Goal: Information Seeking & Learning: Check status

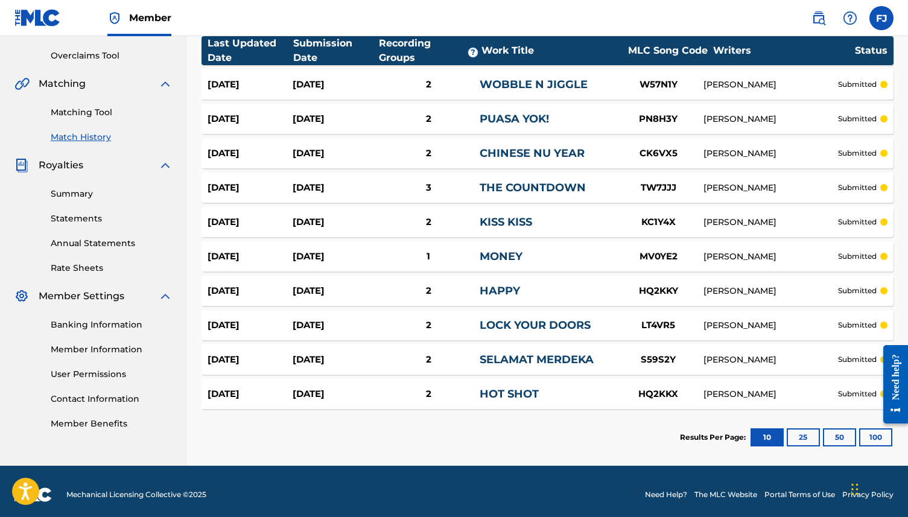
click at [79, 195] on link "Summary" at bounding box center [112, 194] width 122 height 13
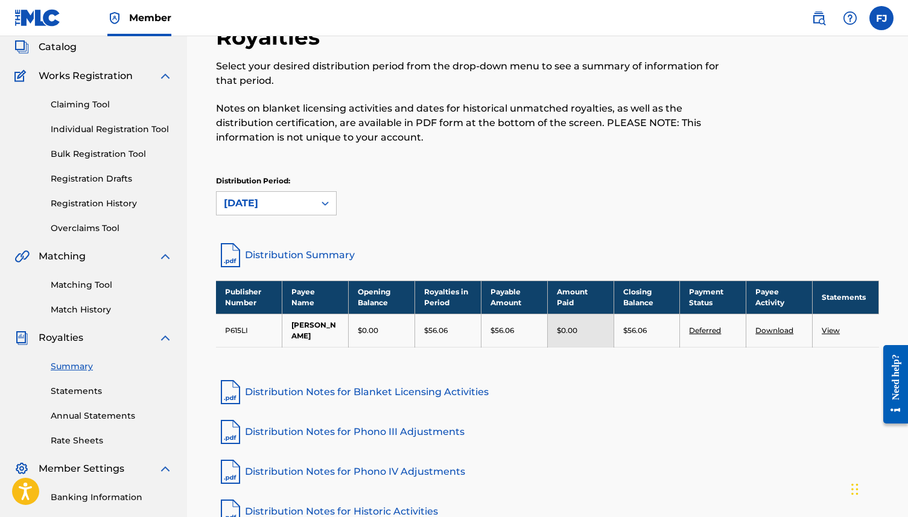
scroll to position [74, 0]
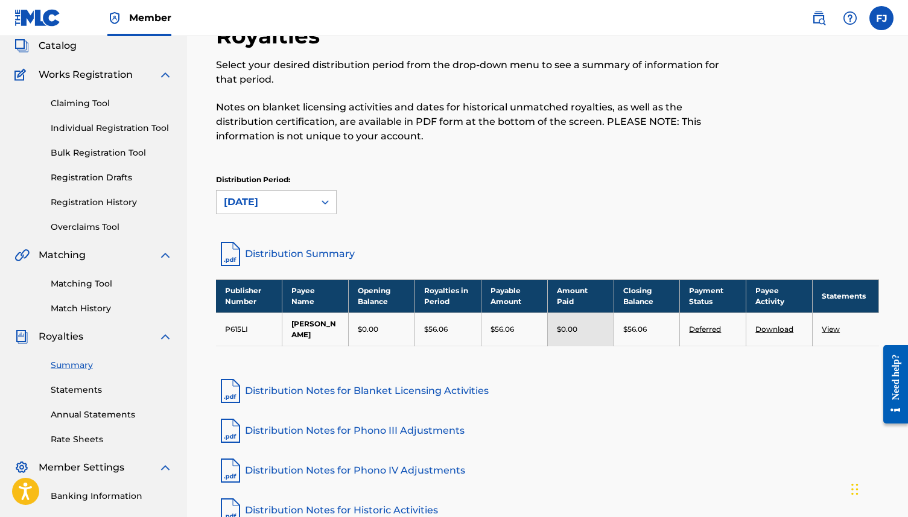
click at [329, 250] on link "Distribution Summary" at bounding box center [547, 253] width 663 height 29
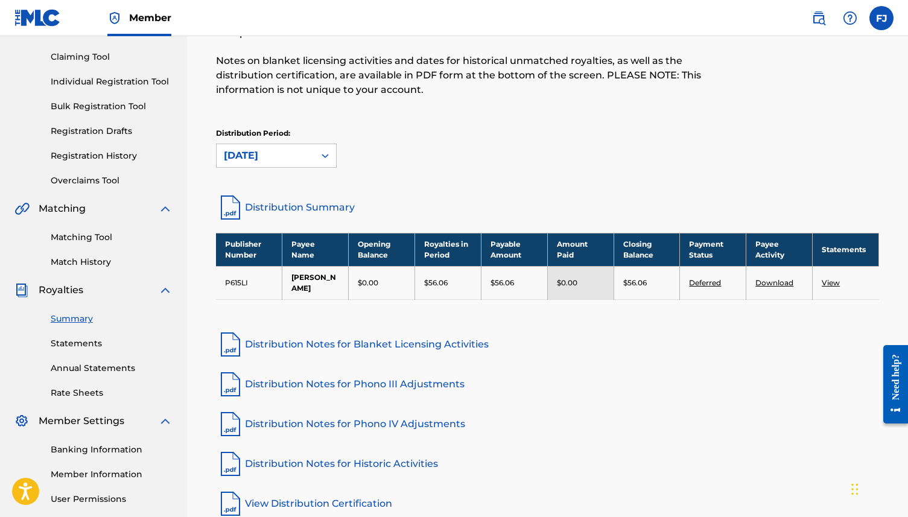
scroll to position [141, 0]
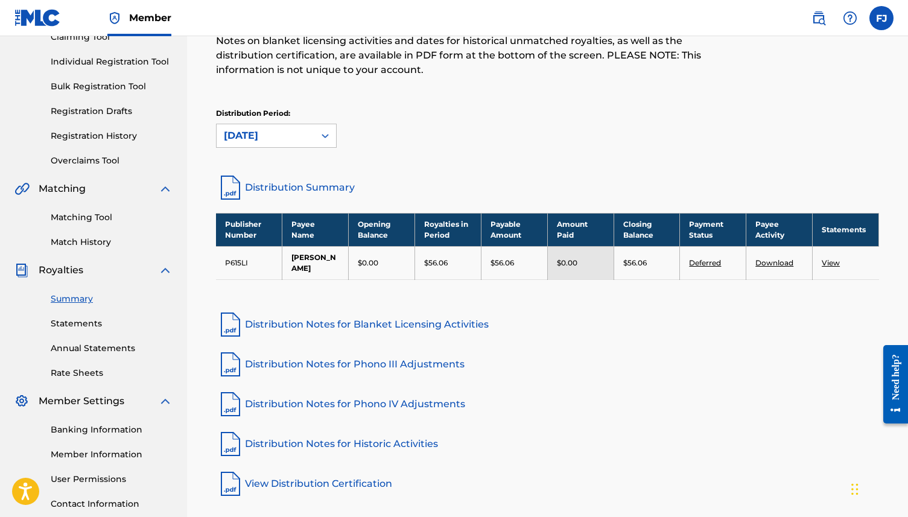
click at [423, 327] on link "Distribution Notes for Blanket Licensing Activities" at bounding box center [547, 324] width 663 height 29
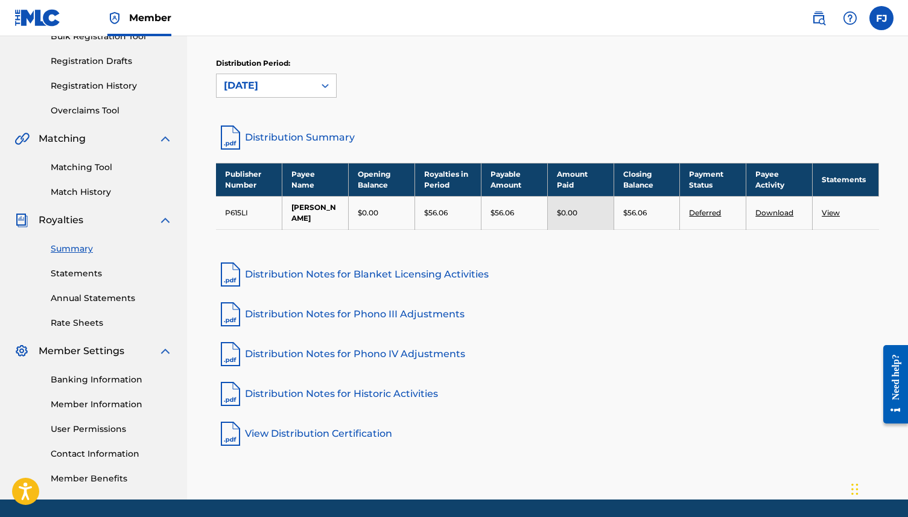
scroll to position [192, 0]
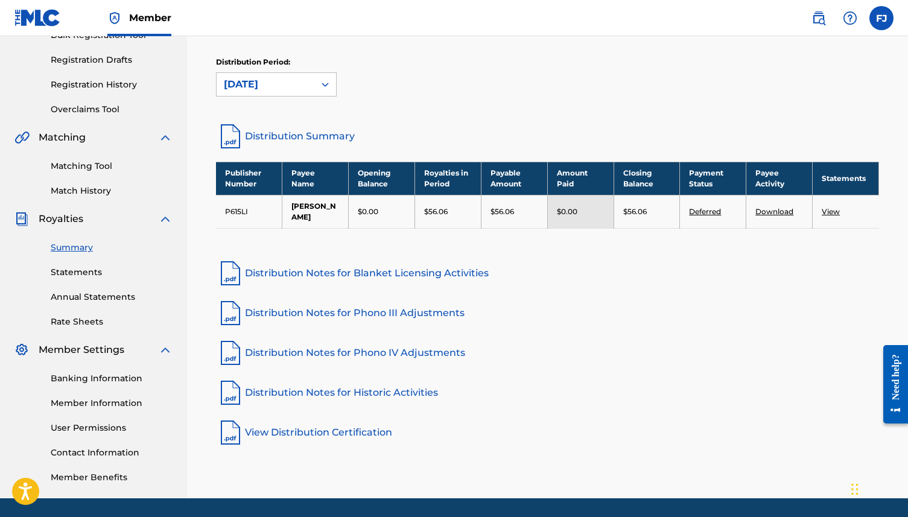
click at [359, 315] on link "Distribution Notes for Phono III Adjustments" at bounding box center [547, 313] width 663 height 29
click at [332, 352] on link "Distribution Notes for Phono IV Adjustments" at bounding box center [547, 352] width 663 height 29
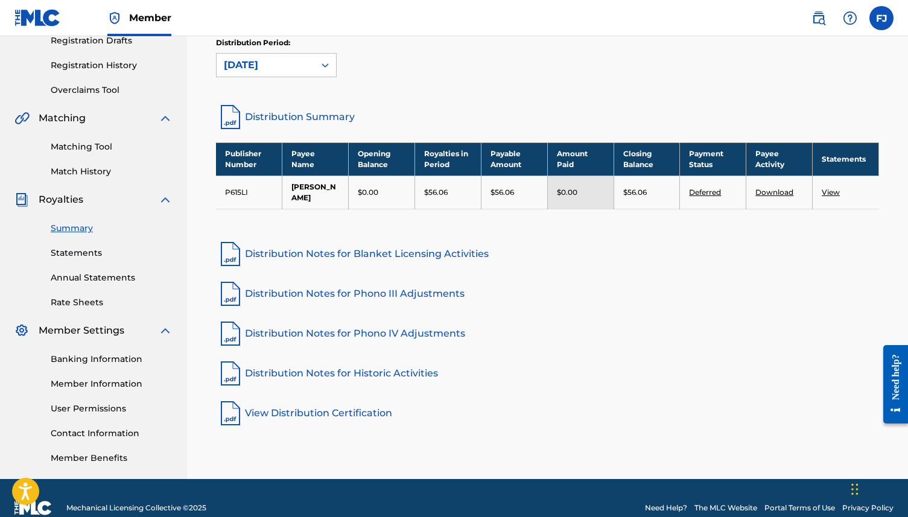
scroll to position [231, 0]
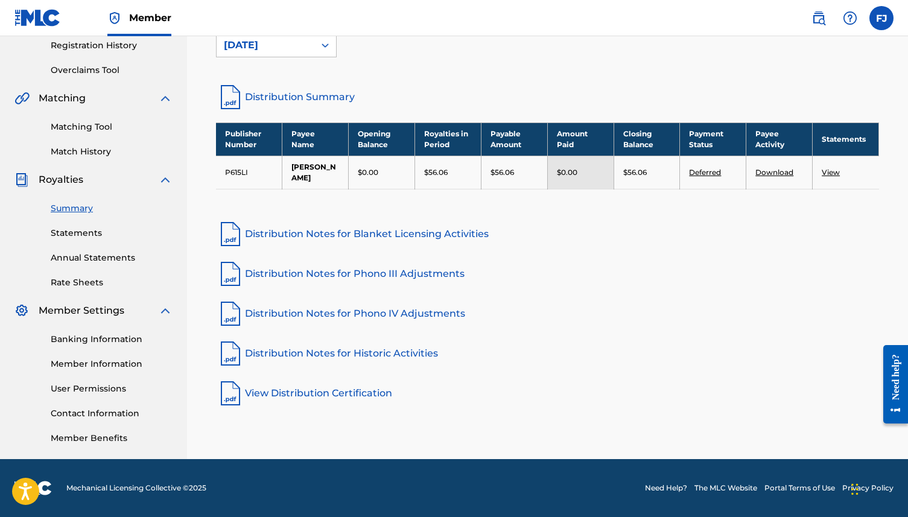
click at [313, 356] on link "Distribution Notes for Historic Activities" at bounding box center [547, 353] width 663 height 29
click at [300, 394] on link "View Distribution Certification" at bounding box center [547, 393] width 663 height 29
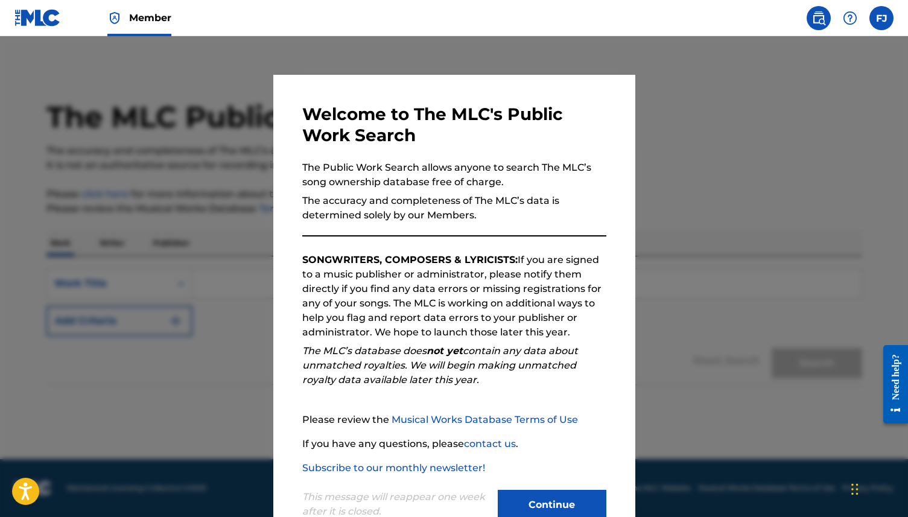
scroll to position [35, 0]
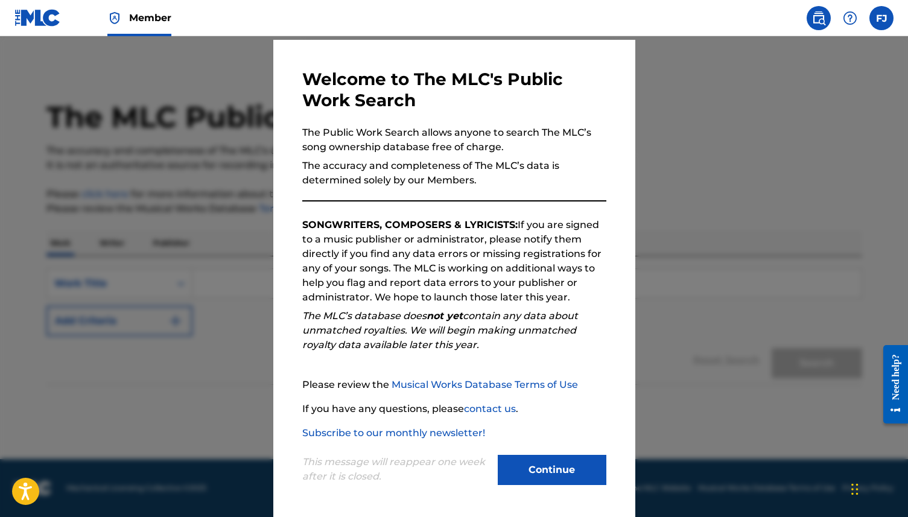
click at [558, 471] on button "Continue" at bounding box center [552, 470] width 109 height 30
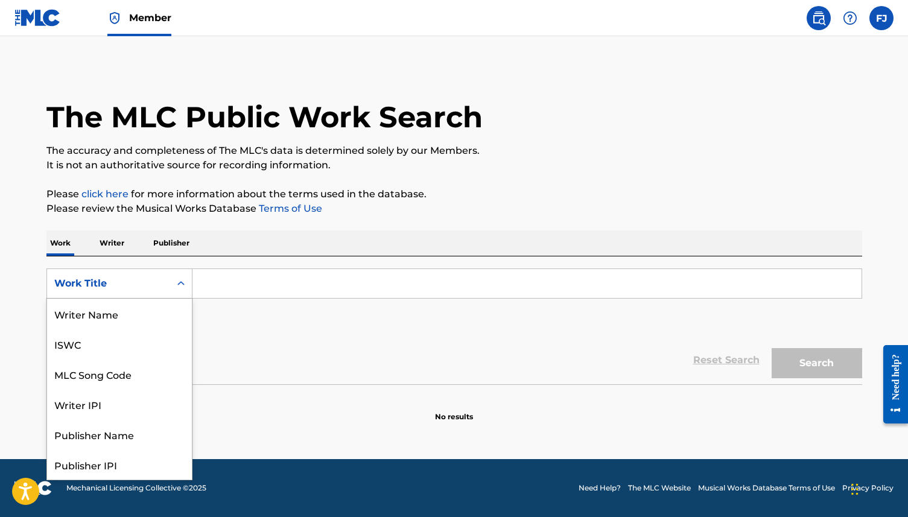
click at [180, 285] on icon "Search Form" at bounding box center [181, 283] width 12 height 12
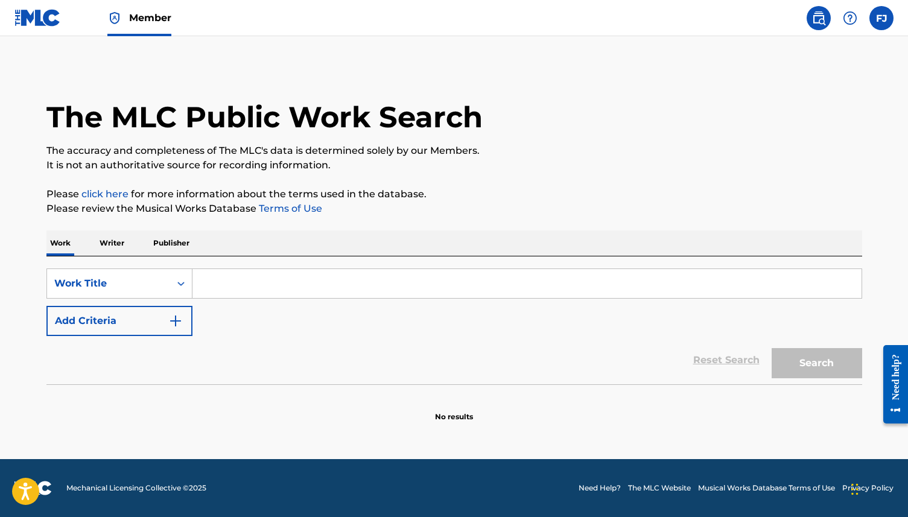
click at [111, 247] on p "Writer" at bounding box center [112, 242] width 32 height 25
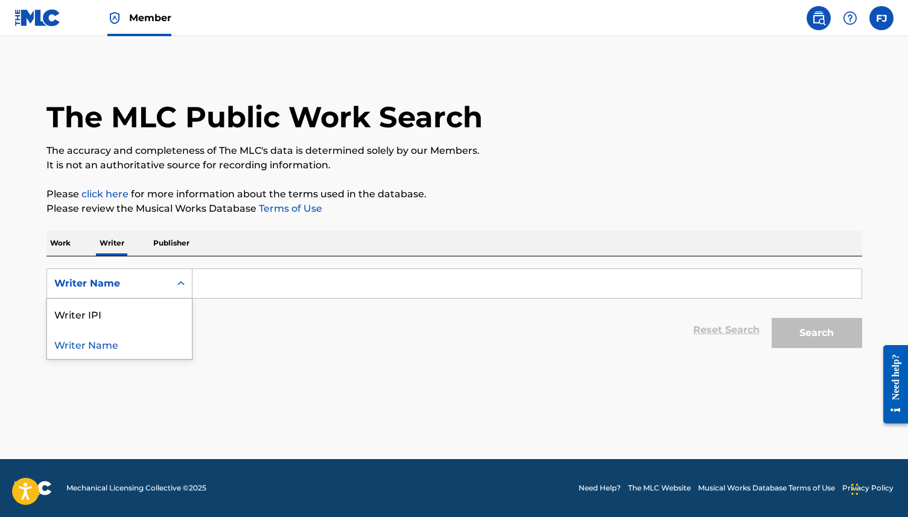
click at [185, 283] on icon "Search Form" at bounding box center [181, 283] width 12 height 12
click at [180, 248] on p "Publisher" at bounding box center [171, 242] width 43 height 25
click at [172, 286] on div "Search Form" at bounding box center [181, 284] width 22 height 22
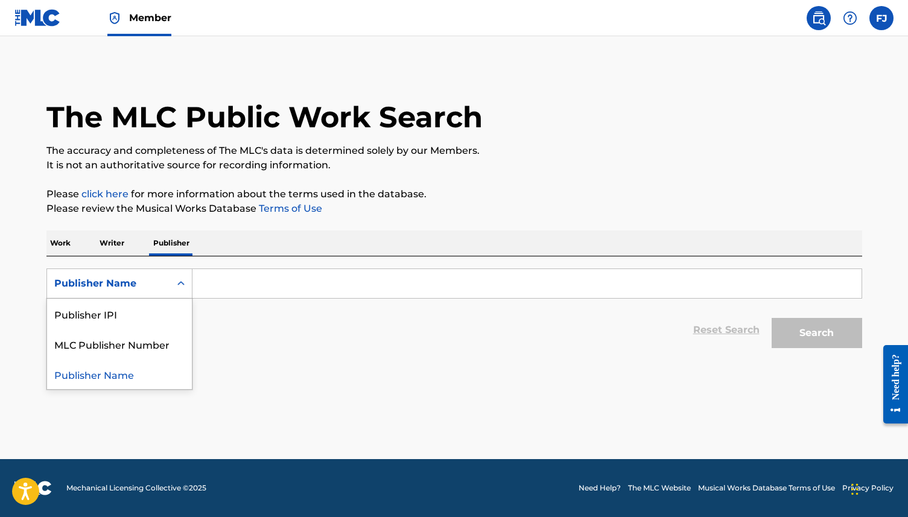
click at [172, 286] on div "Search Form" at bounding box center [181, 284] width 22 height 22
click at [64, 245] on p "Work" at bounding box center [60, 242] width 28 height 25
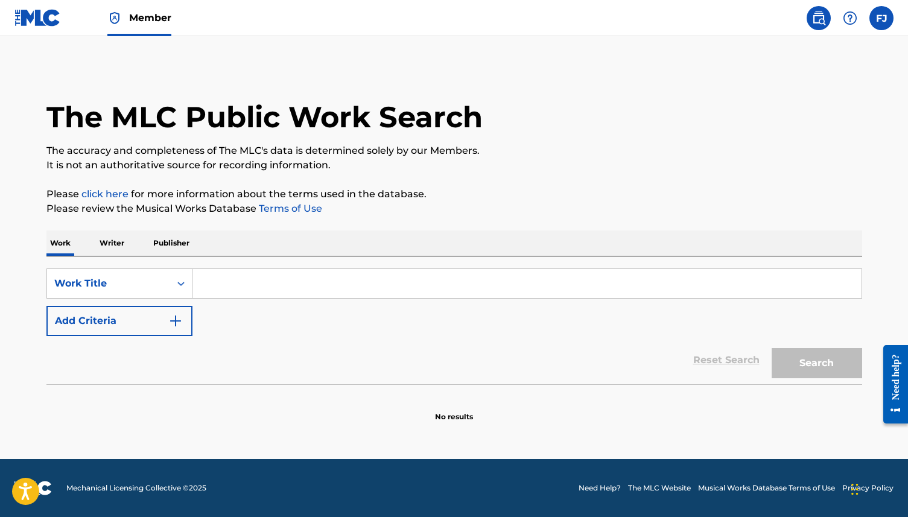
click at [40, 21] on img at bounding box center [37, 17] width 46 height 17
